Goal: Find specific page/section: Find specific page/section

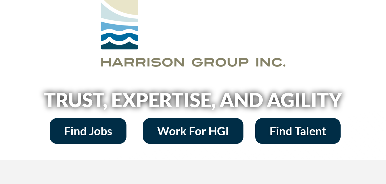
scroll to position [57, 0]
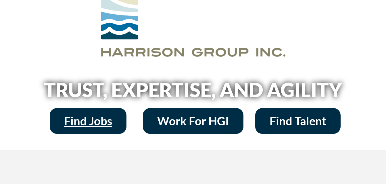
click at [95, 117] on span "Find Jobs" at bounding box center [88, 121] width 48 height 11
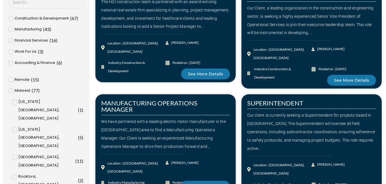
scroll to position [144, 0]
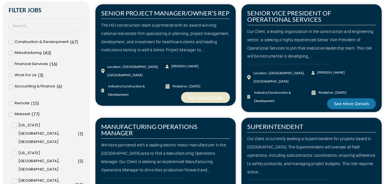
click at [202, 93] on link "See More Details" at bounding box center [205, 97] width 49 height 11
